Goal: Task Accomplishment & Management: Manage account settings

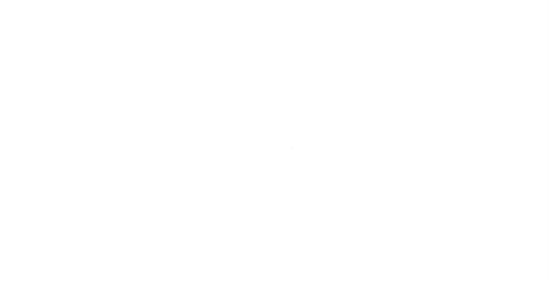
scroll to position [43, 0]
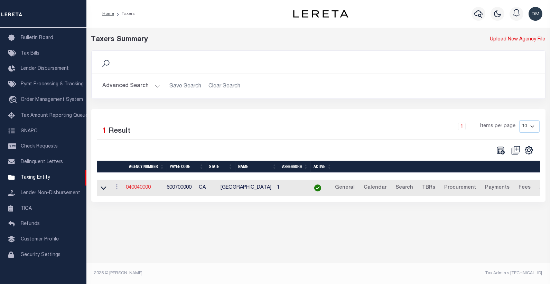
click at [146, 187] on link "040040000" at bounding box center [138, 187] width 25 height 5
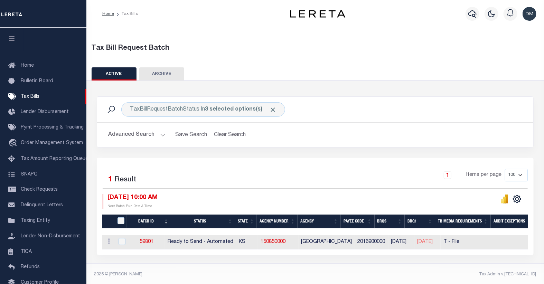
click at [157, 137] on button "Advanced Search" at bounding box center [136, 134] width 57 height 13
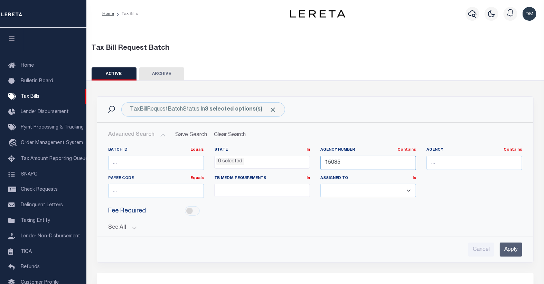
click at [337, 164] on input "15085" at bounding box center [368, 163] width 96 height 14
type input "16015"
click at [512, 249] on input "Apply" at bounding box center [511, 250] width 22 height 14
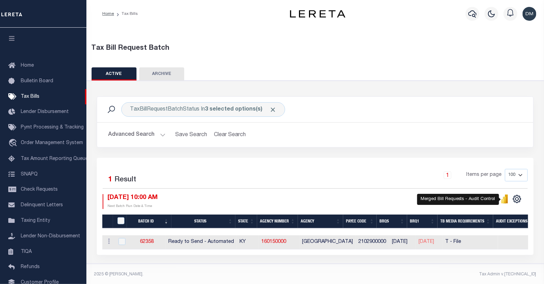
click at [505, 199] on icon "" at bounding box center [504, 200] width 3 height 7
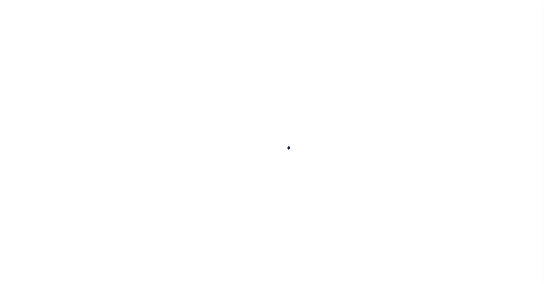
select select
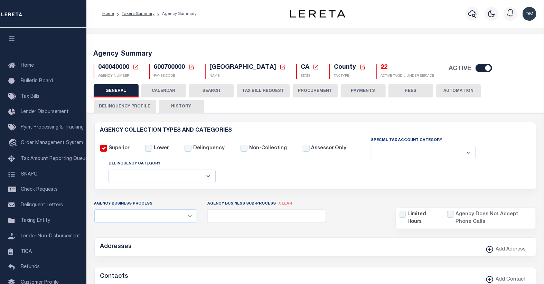
checkbox input "false"
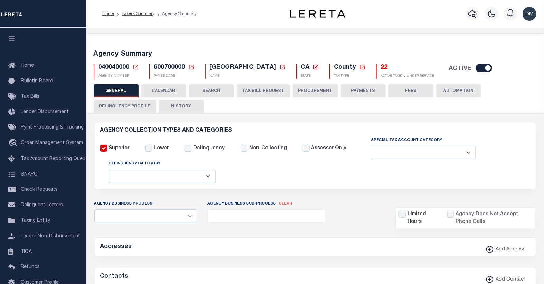
type input "600700000"
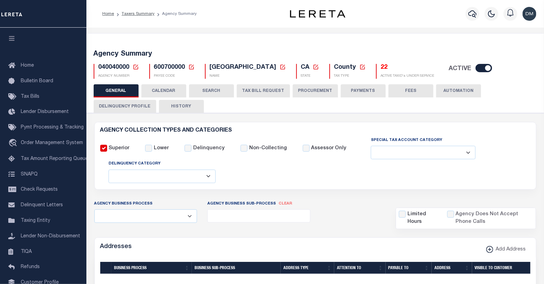
click at [133, 67] on icon at bounding box center [135, 67] width 5 height 5
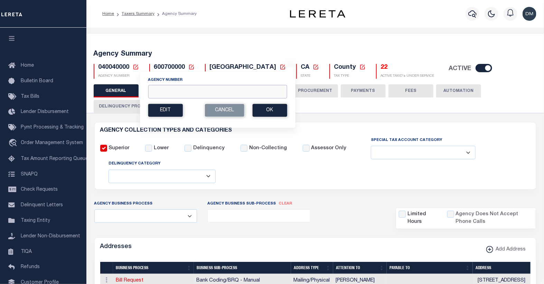
click at [164, 92] on input "Agency Number" at bounding box center [217, 91] width 139 height 13
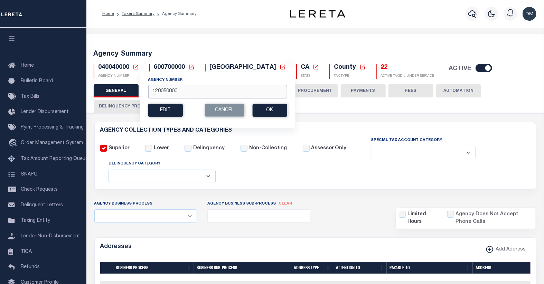
type input "120050000"
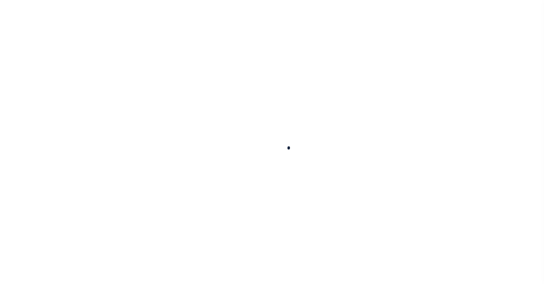
select select
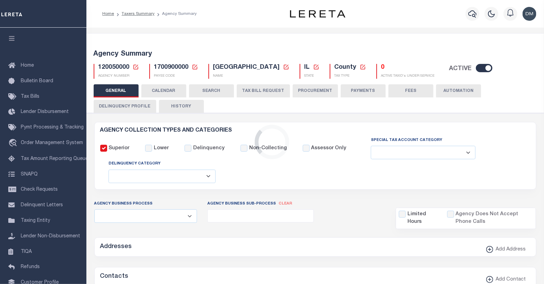
checkbox input "false"
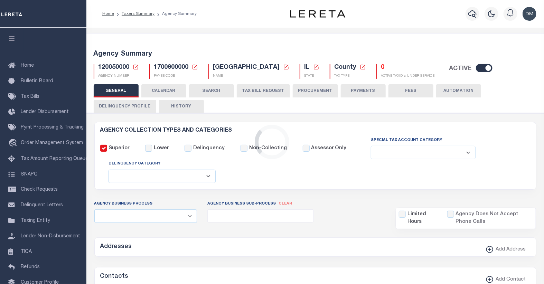
type input "1700900000"
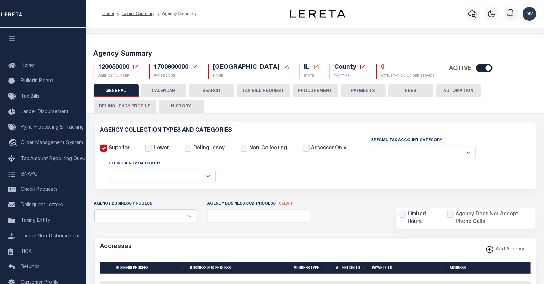
click at [259, 88] on button "TAX BILL REQUEST" at bounding box center [263, 90] width 53 height 13
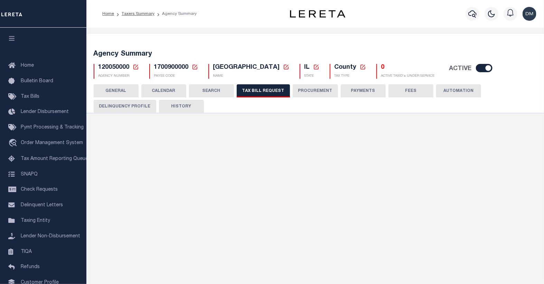
select select "29"
select select "22"
select select "false"
select select "1"
select select
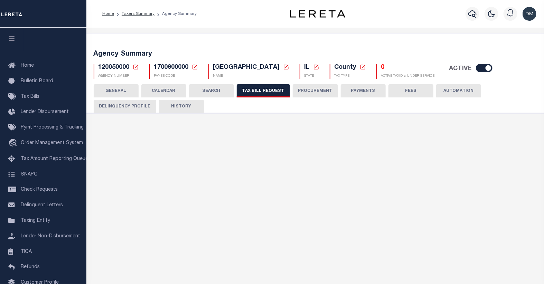
select select "1"
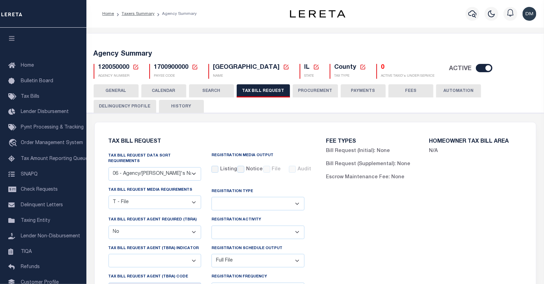
click at [135, 67] on icon at bounding box center [135, 67] width 5 height 5
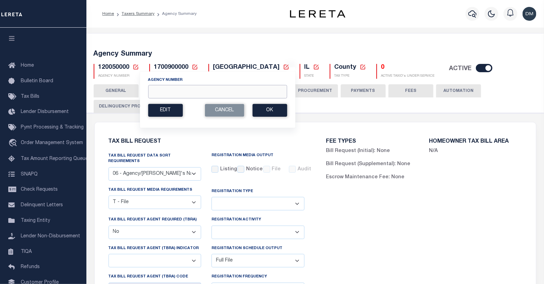
click at [160, 93] on input "Agency Number" at bounding box center [217, 91] width 139 height 13
type input "210810106"
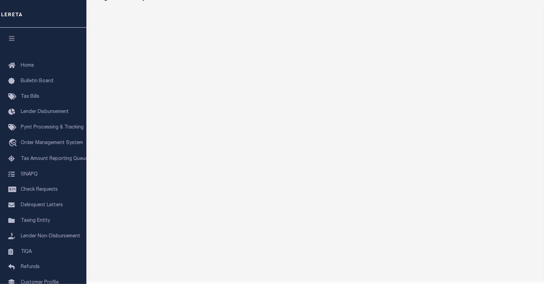
scroll to position [40, 0]
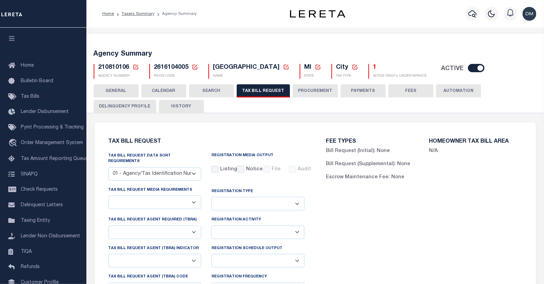
checkbox input "false"
select select "22"
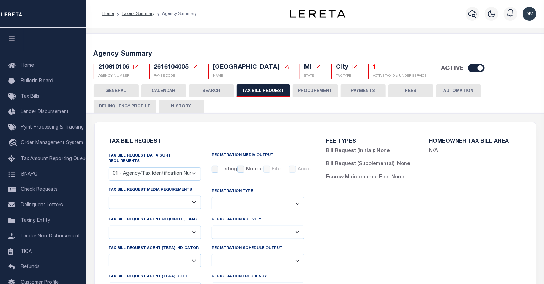
select select "true"
select select "13"
type input "LERET"
select select
select select "1"
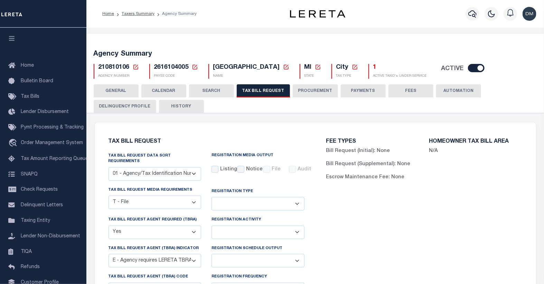
click at [297, 256] on select "Delta File Full File" at bounding box center [257, 260] width 93 height 13
select select "1"
click at [211, 254] on select "Delta File Full File" at bounding box center [257, 260] width 93 height 13
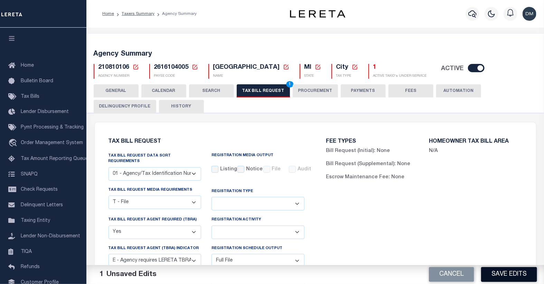
click at [495, 274] on button "Save Edits" at bounding box center [509, 274] width 56 height 15
click at [276, 90] on button "TAX BILL REQUEST 1" at bounding box center [263, 90] width 53 height 13
click at [507, 272] on button "Save Edits" at bounding box center [509, 274] width 56 height 15
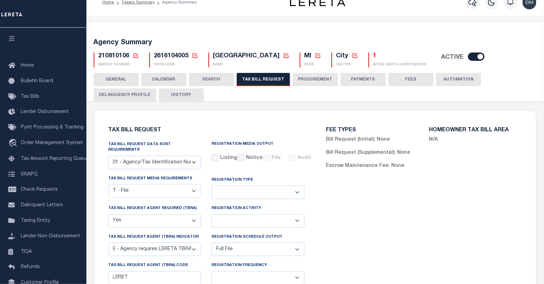
scroll to position [38, 0]
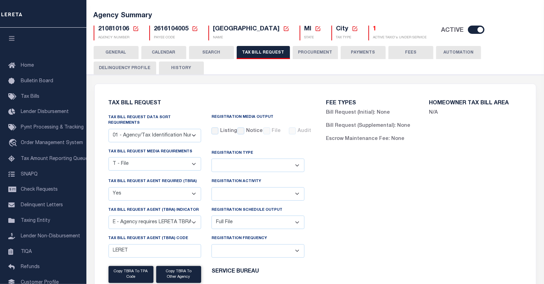
click at [377, 261] on div "FEE TYPES Bill Request (Initial): None Bill Request (Supplemental): None Escrow…" at bounding box center [424, 226] width 218 height 269
click at [135, 31] on icon at bounding box center [136, 29] width 6 height 6
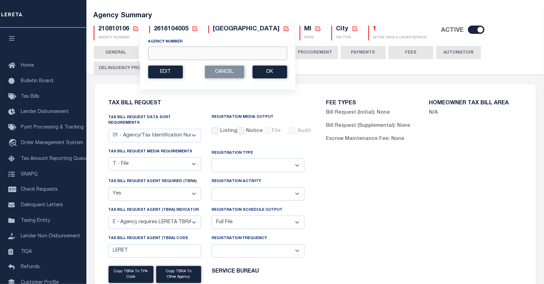
click at [181, 55] on input "Agency Number" at bounding box center [217, 53] width 139 height 13
type input "370620620"
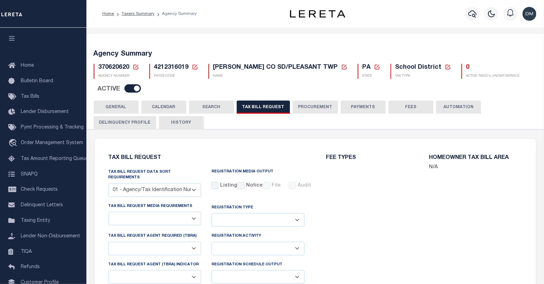
select select "29"
select select "22"
select select "false"
select select "15"
select select "1"
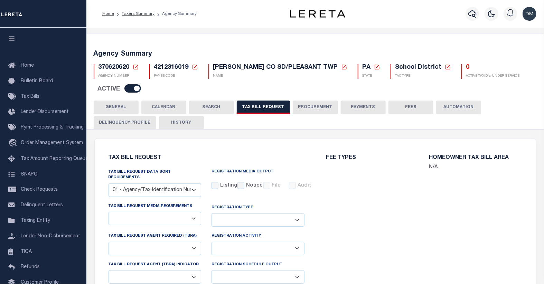
select select
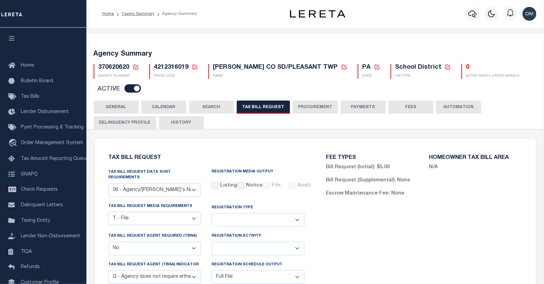
scroll to position [38, 0]
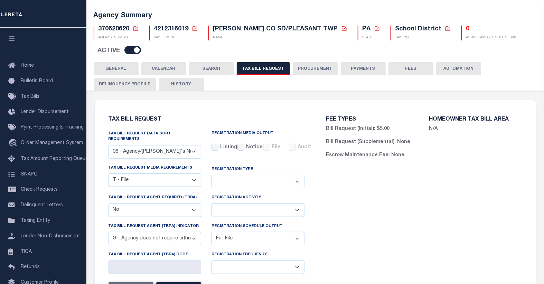
drag, startPoint x: 168, startPoint y: 68, endPoint x: 208, endPoint y: 111, distance: 59.4
click at [168, 68] on button "CALENDAR" at bounding box center [163, 68] width 45 height 13
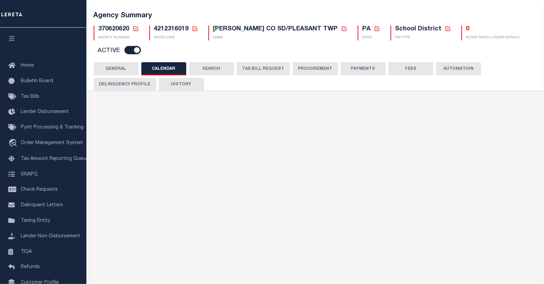
checkbox input "false"
type input "1"
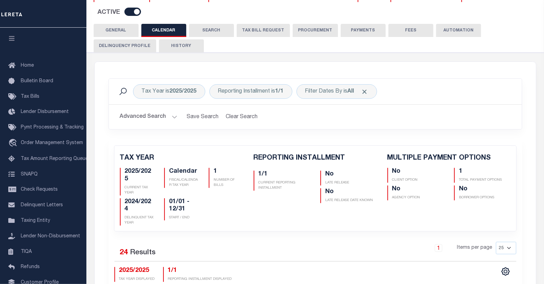
scroll to position [0, 0]
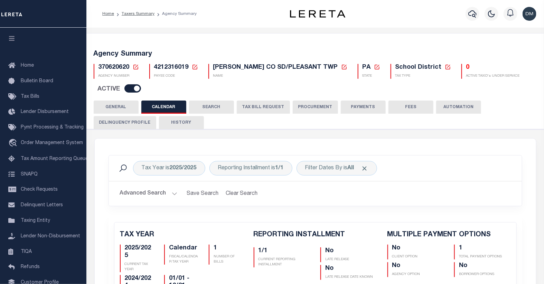
click at [136, 67] on icon at bounding box center [136, 67] width 6 height 6
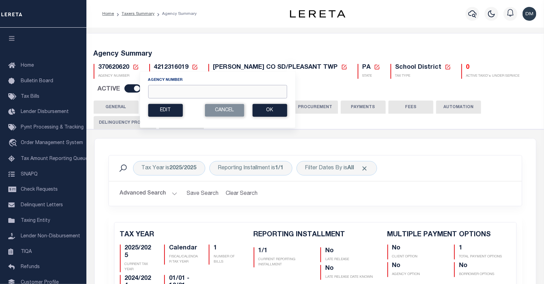
click at [229, 91] on input "Agency Number" at bounding box center [217, 91] width 139 height 13
type input "120050000"
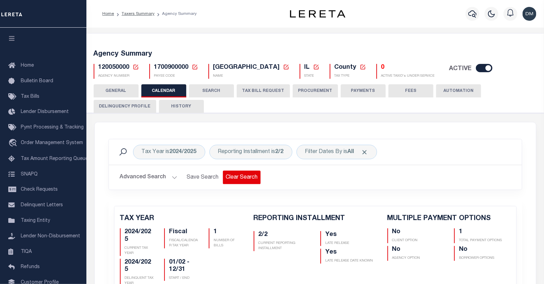
checkbox input "false"
type input "1"
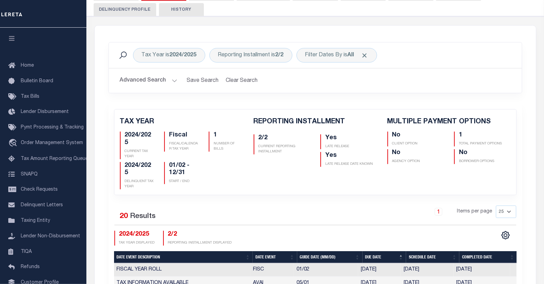
scroll to position [77, 0]
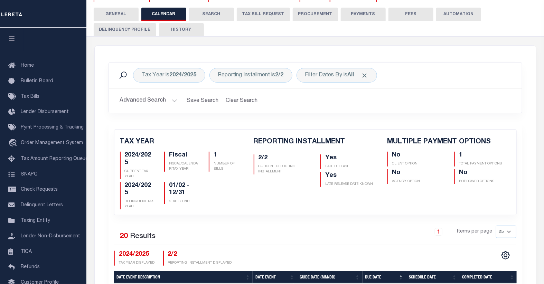
click at [262, 16] on button "TAX BILL REQUEST" at bounding box center [263, 14] width 53 height 13
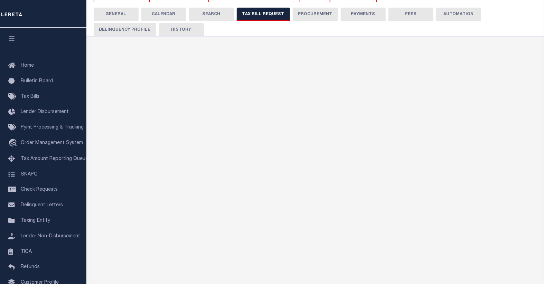
select select "29"
select select "22"
select select "false"
select select "1"
select select
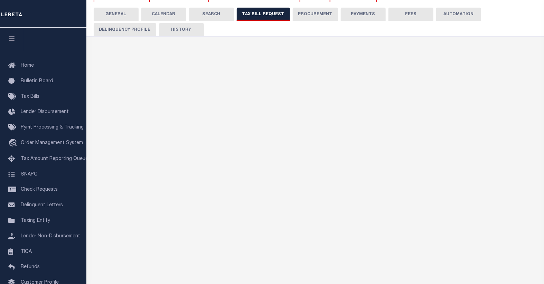
select select "1"
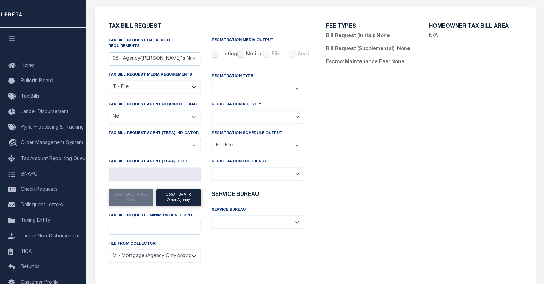
scroll to position [0, 0]
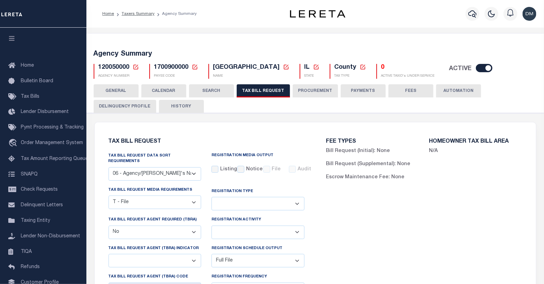
click at [135, 67] on icon at bounding box center [135, 67] width 5 height 5
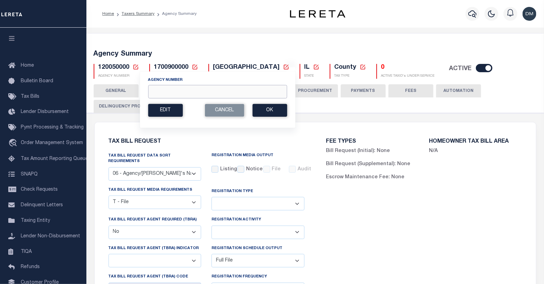
click at [158, 94] on input "Agency Number" at bounding box center [217, 91] width 139 height 13
type input "040058888"
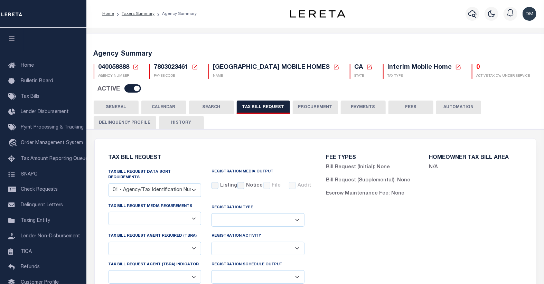
checkbox input "false"
select select "23"
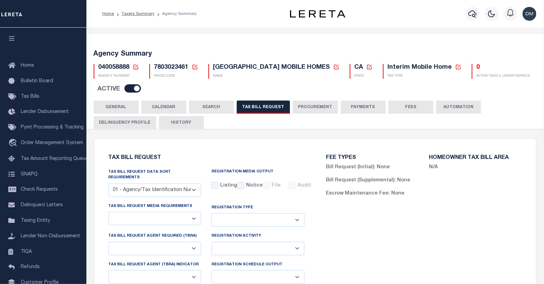
select select "true"
select select "13"
type input "5801"
select select
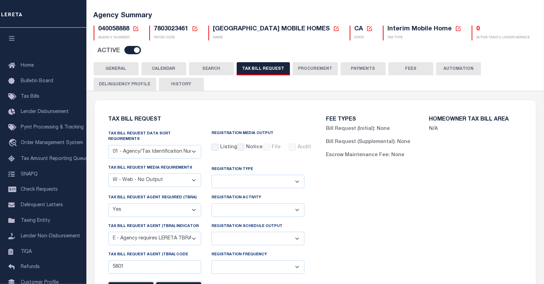
scroll to position [38, 0]
click at [194, 177] on select "A - Listing, File B - Blank Disk E - Notice, Listing F - Form G - Survey L - Li…" at bounding box center [154, 179] width 93 height 13
select select "22"
click at [108, 173] on select "A - Listing, File B - Blank Disk E - Notice, Listing F - Form G - Survey L - Li…" at bounding box center [154, 179] width 93 height 13
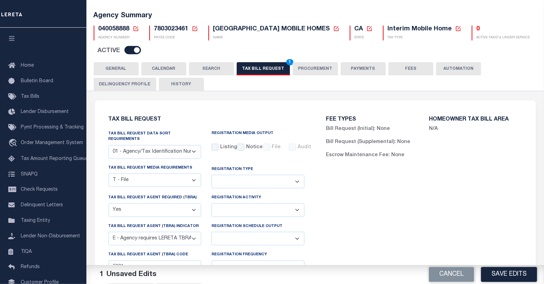
click at [477, 206] on div "FEE TYPES Bill Request (Initial): None Bill Request (Supplemental): None Escrow…" at bounding box center [424, 242] width 218 height 269
click at [506, 275] on button "Save Edits" at bounding box center [509, 274] width 56 height 15
click at [469, 222] on div "FEE TYPES Bill Request (Initial): None Bill Request (Supplemental): None Escrow…" at bounding box center [424, 242] width 218 height 269
click at [253, 64] on button "TAX BILL REQUEST 1" at bounding box center [263, 68] width 53 height 13
click at [509, 276] on button "Save Edits" at bounding box center [509, 274] width 56 height 15
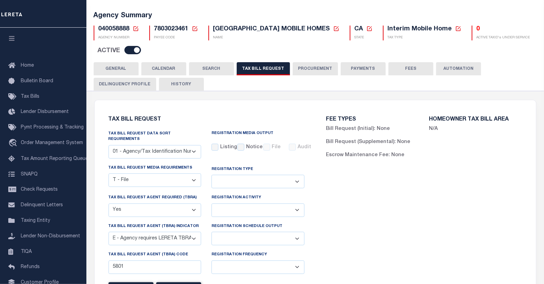
click at [171, 70] on button "CALENDAR" at bounding box center [163, 68] width 45 height 13
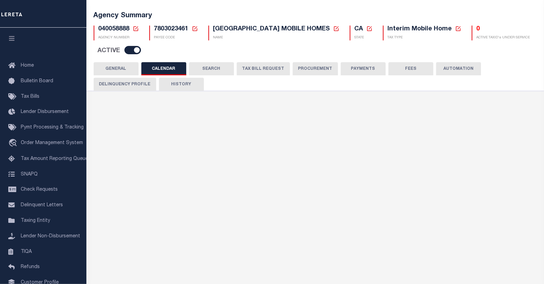
checkbox input "false"
type input "1"
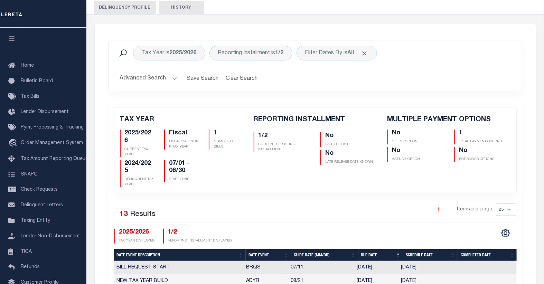
scroll to position [0, 0]
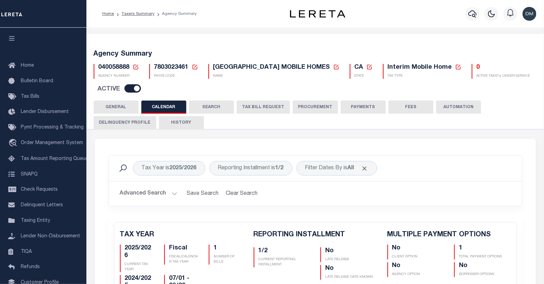
click at [256, 106] on button "TAX BILL REQUEST" at bounding box center [263, 107] width 53 height 13
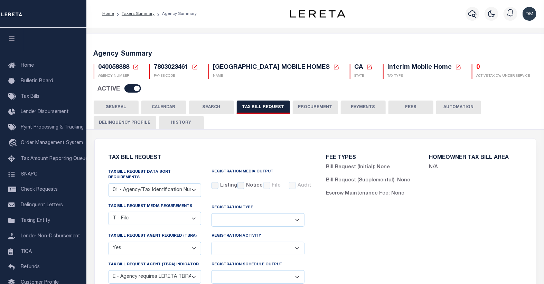
click at [134, 68] on icon at bounding box center [136, 67] width 6 height 6
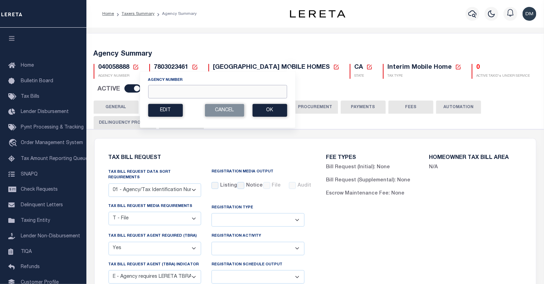
click at [159, 91] on input "Agency Number" at bounding box center [217, 91] width 139 height 13
type input "040168888"
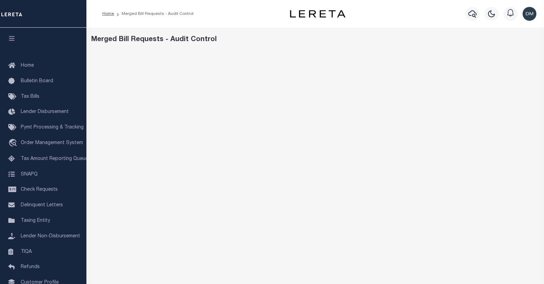
scroll to position [40, 0]
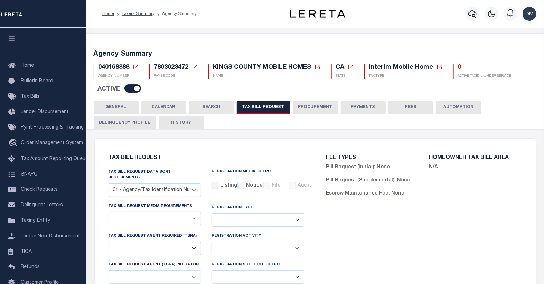
checkbox input "false"
select select "22"
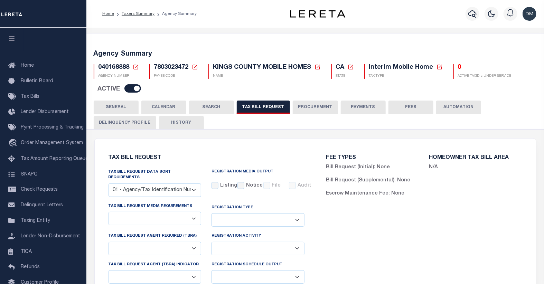
select select "true"
select select "13"
type input "5802"
select select
click at [134, 68] on icon at bounding box center [136, 67] width 6 height 6
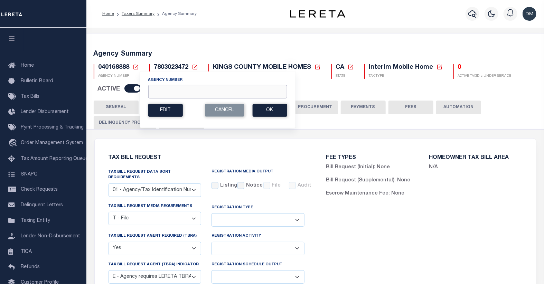
click at [158, 94] on input "Agency Number" at bounding box center [217, 91] width 139 height 13
type input "040528888"
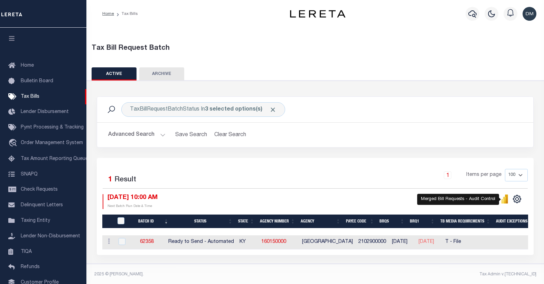
select select
click at [153, 137] on button "Advanced Search" at bounding box center [136, 134] width 57 height 13
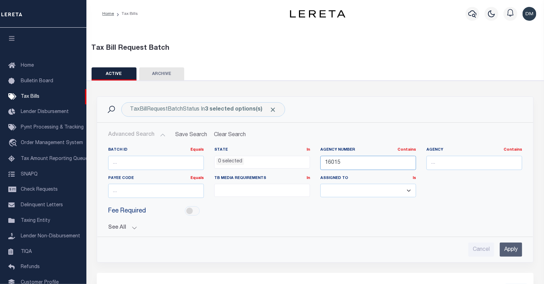
click at [336, 164] on input "16015" at bounding box center [368, 163] width 96 height 14
type input "04005"
click at [508, 250] on input "Apply" at bounding box center [511, 250] width 22 height 14
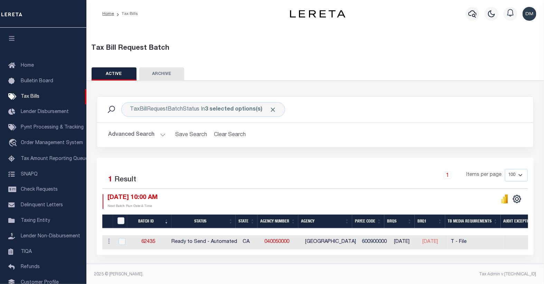
click at [117, 242] on div at bounding box center [121, 242] width 9 height 8
checkbox input "true"
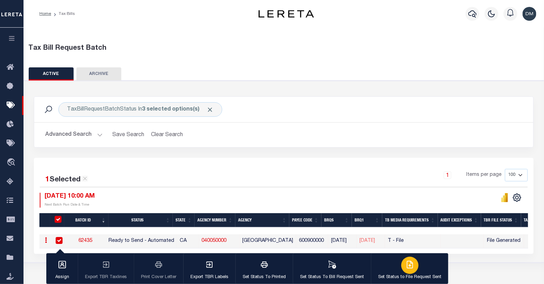
click at [406, 266] on icon "button" at bounding box center [410, 264] width 8 height 8
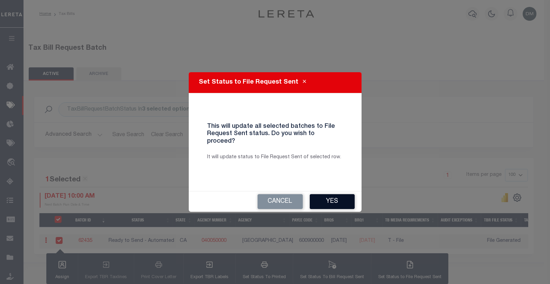
click at [330, 196] on button "Yes" at bounding box center [332, 201] width 45 height 15
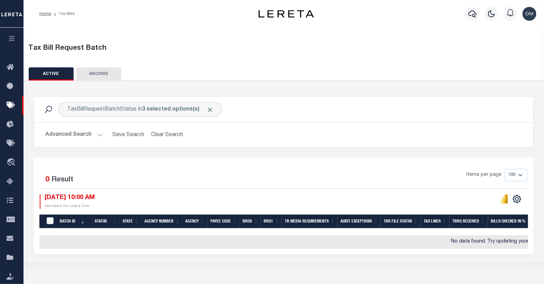
click at [96, 136] on button "Advanced Search" at bounding box center [73, 134] width 57 height 13
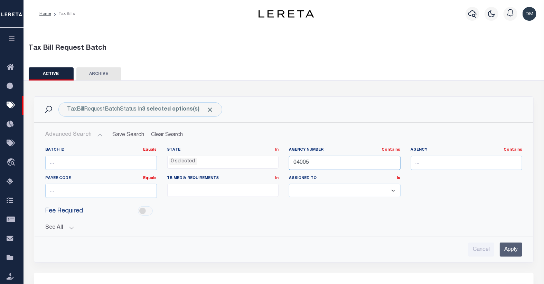
click at [302, 162] on input "04005" at bounding box center [345, 163] width 112 height 14
type input "12033"
click at [518, 250] on input "Apply" at bounding box center [511, 250] width 22 height 14
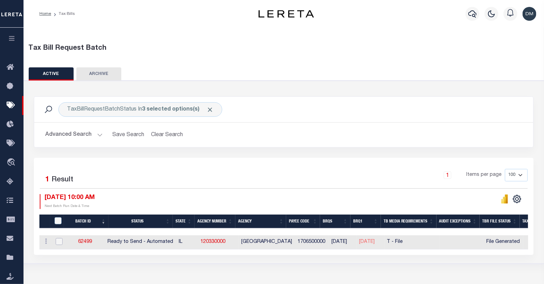
click at [59, 243] on input "checkbox" at bounding box center [59, 241] width 7 height 7
checkbox input "true"
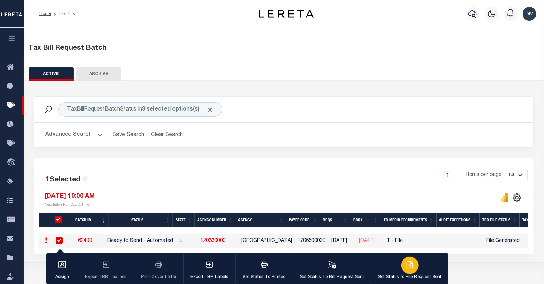
click at [409, 265] on icon "button" at bounding box center [411, 264] width 4 height 6
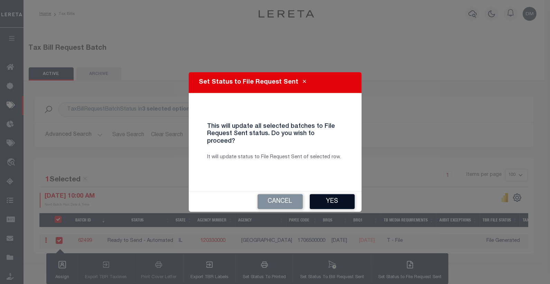
click at [338, 200] on button "Yes" at bounding box center [332, 201] width 45 height 15
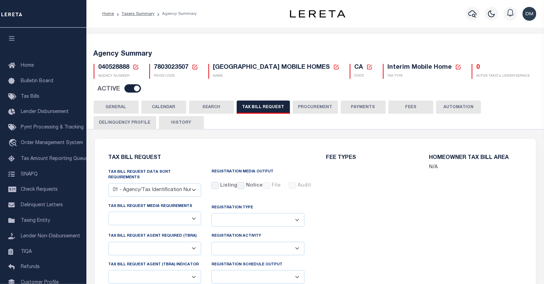
checkbox input "false"
select select "22"
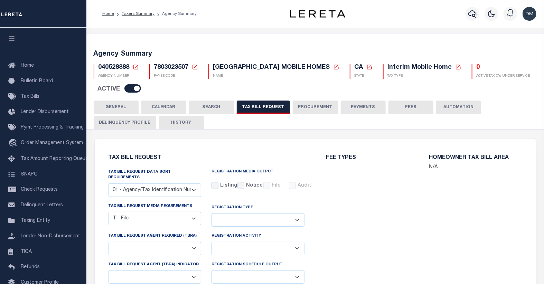
select select "true"
select select "13"
type input "5801"
select select
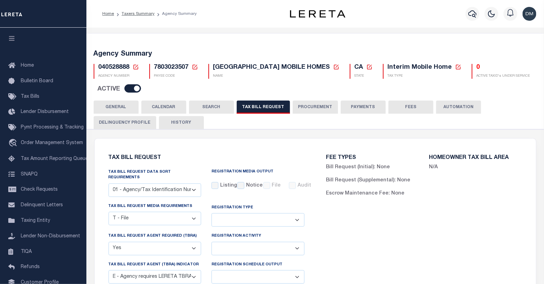
click at [136, 68] on icon at bounding box center [136, 67] width 6 height 6
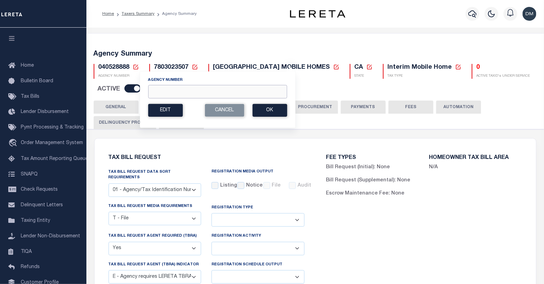
click at [170, 88] on input "Agency Number" at bounding box center [217, 91] width 139 height 13
type input "120330000"
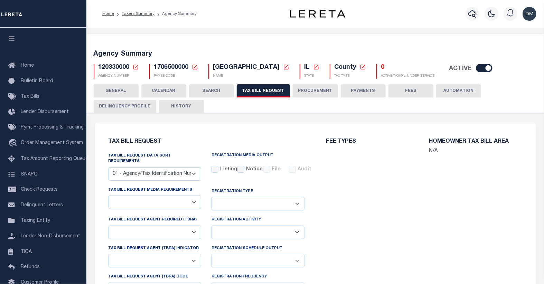
select select "27"
select select "22"
select select "false"
select select "15"
select select "1"
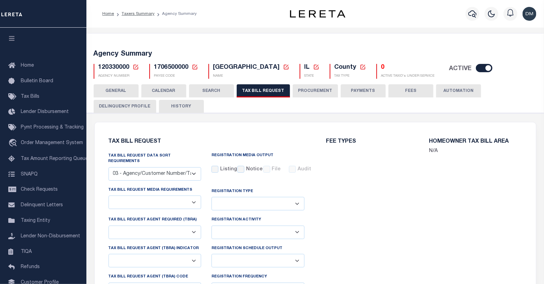
select select
select select "1"
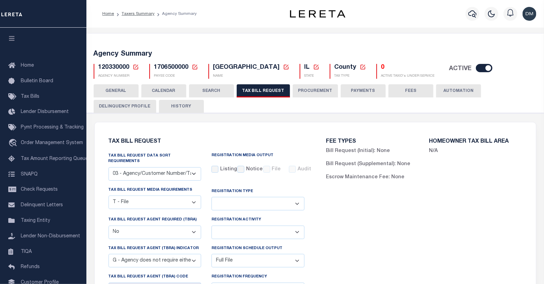
click at [136, 68] on icon at bounding box center [136, 67] width 6 height 6
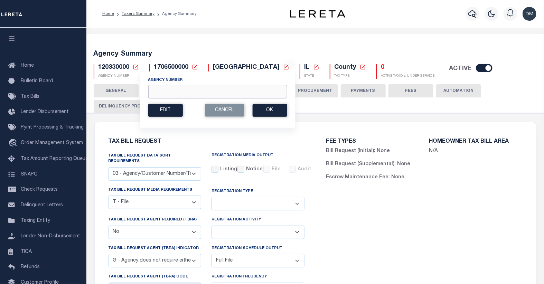
click at [163, 94] on input "Agency Number" at bounding box center [217, 91] width 139 height 13
type input "160930103"
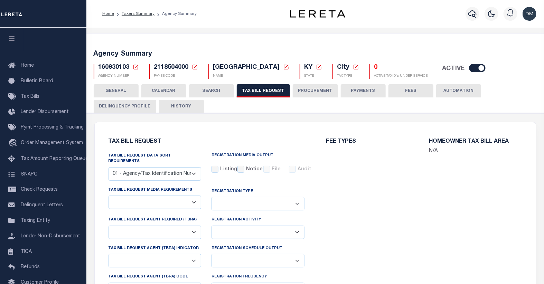
select select "27"
checkbox input "false"
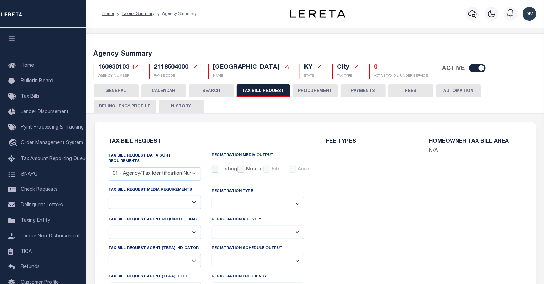
select select "22"
select select "false"
select select
select select "1"
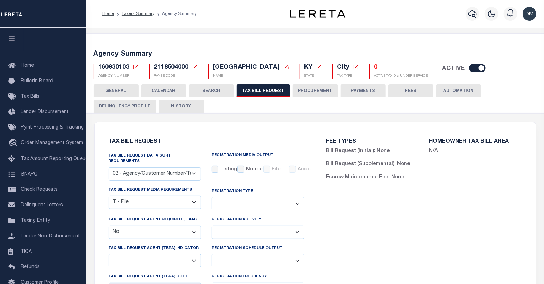
click at [134, 68] on icon at bounding box center [136, 67] width 6 height 6
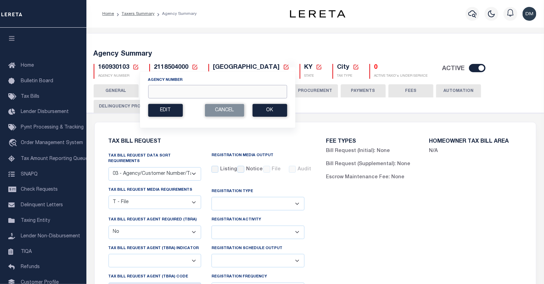
click at [162, 94] on input "Agency Number" at bounding box center [217, 91] width 139 height 13
type input "390210000"
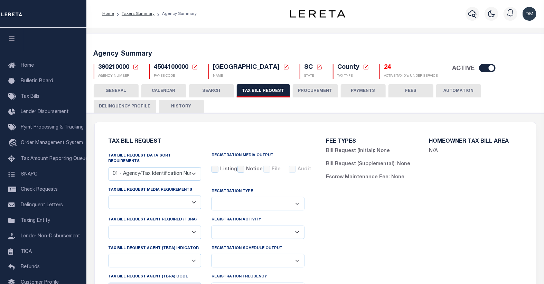
select select "27"
checkbox input "false"
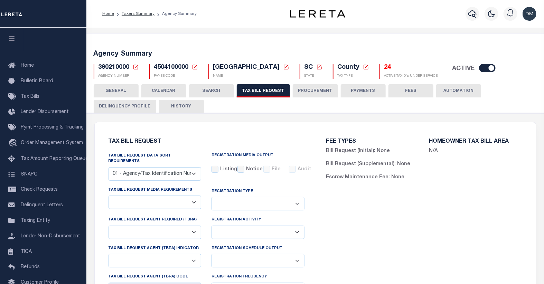
select select "22"
select select "false"
select select "15"
select select
select select "1"
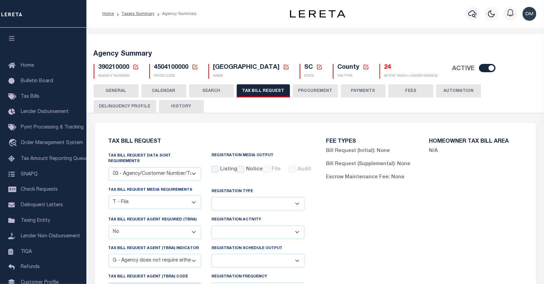
click at [134, 69] on icon at bounding box center [135, 67] width 5 height 5
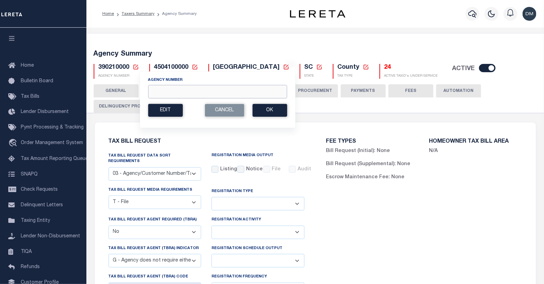
click at [182, 94] on input "Agency Number" at bounding box center [217, 91] width 139 height 13
type input "420840000"
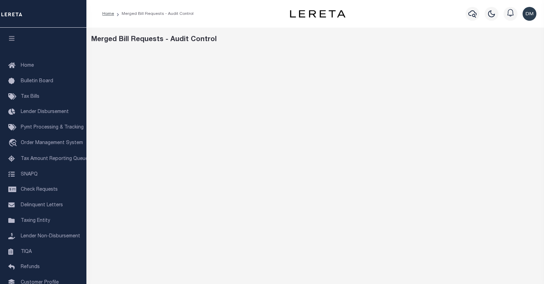
scroll to position [40, 0]
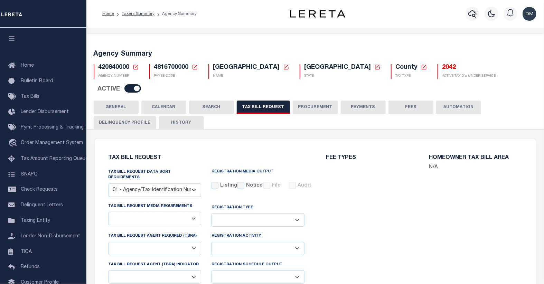
select select "28"
checkbox input "false"
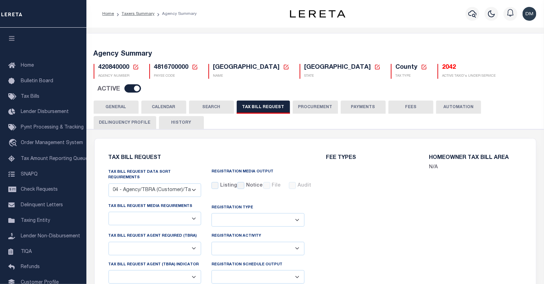
select select "22"
select select "true"
select select "14"
select select
